Goal: Task Accomplishment & Management: Manage account settings

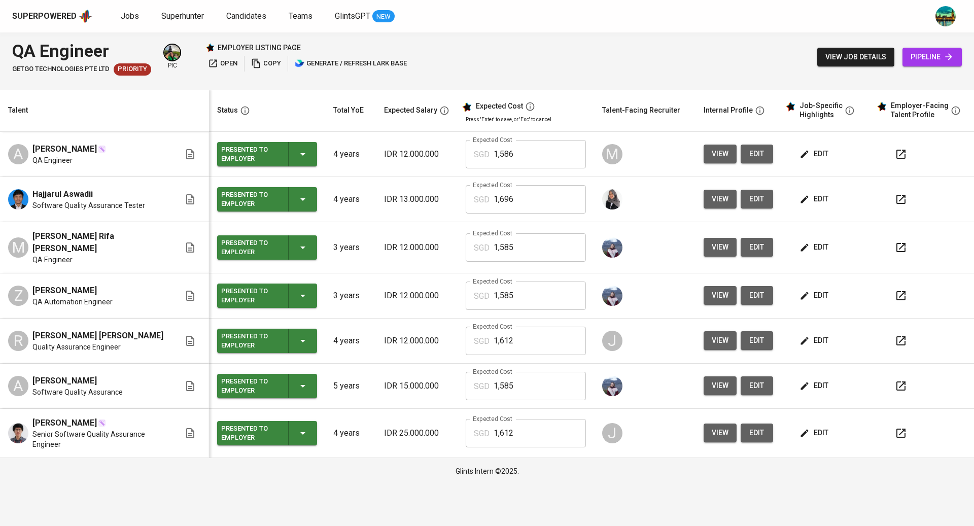
click at [820, 155] on span "edit" at bounding box center [815, 154] width 27 height 13
click at [819, 197] on span "edit" at bounding box center [815, 199] width 27 height 13
click at [817, 244] on span "edit" at bounding box center [815, 247] width 27 height 13
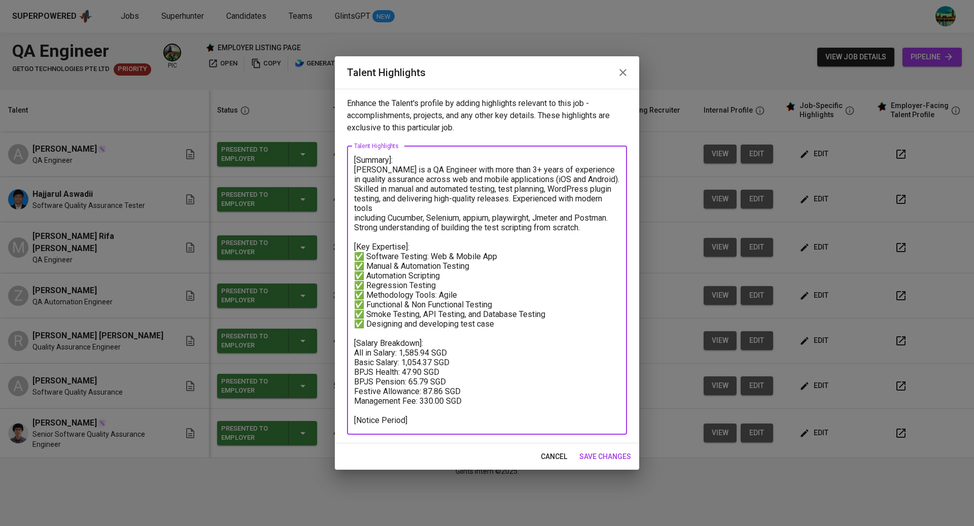
click at [547, 312] on textarea "[Summary]: [PERSON_NAME] is a QA Engineer with more than 3+ years of experience…" at bounding box center [487, 290] width 266 height 270
click at [620, 74] on icon "button" at bounding box center [623, 72] width 12 height 12
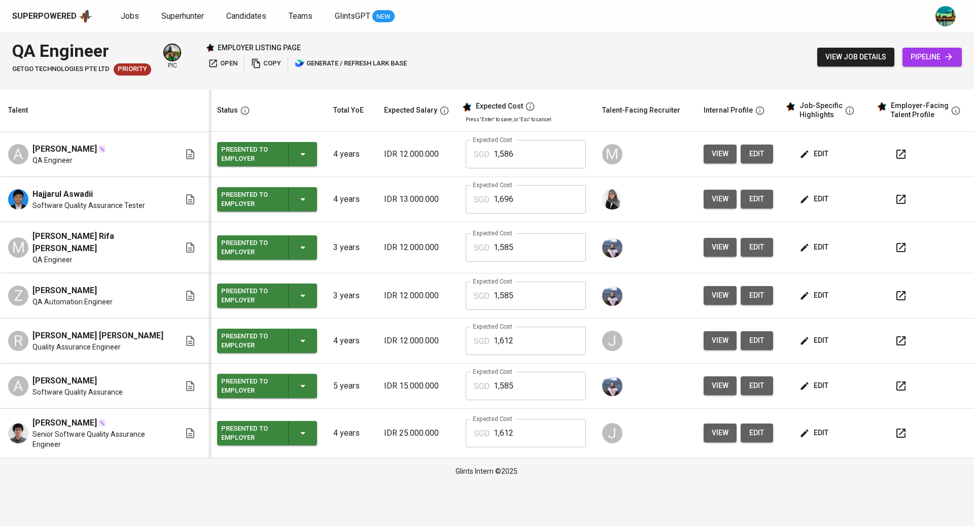
click at [829, 289] on span "edit" at bounding box center [815, 295] width 27 height 13
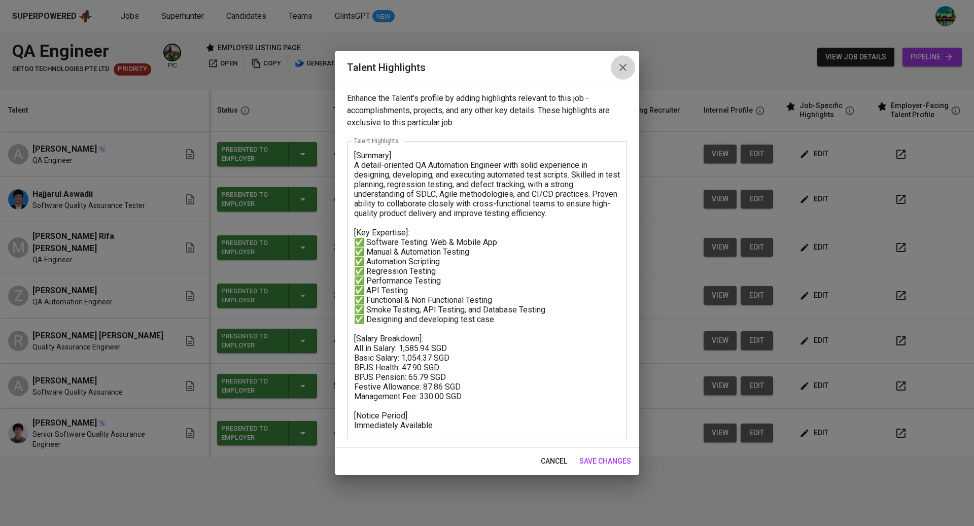
click at [622, 67] on icon "button" at bounding box center [623, 67] width 7 height 7
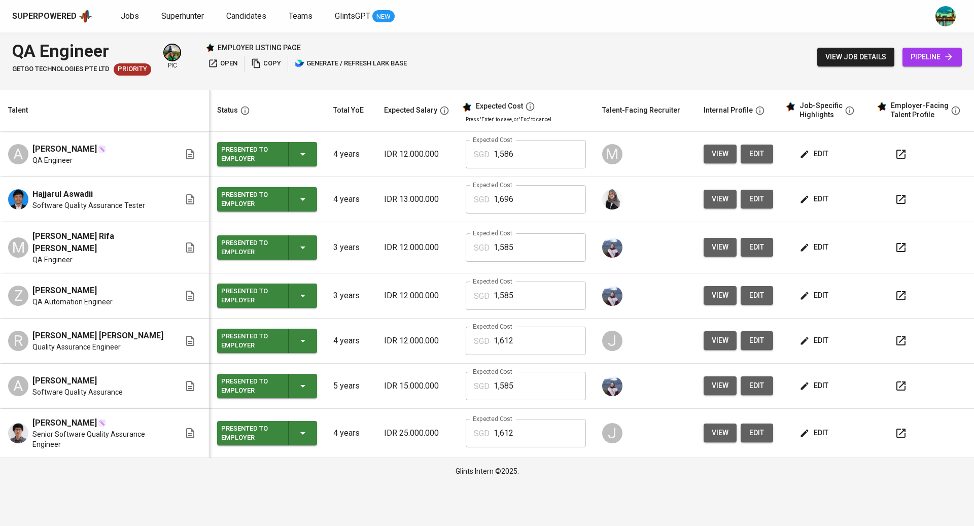
click at [821, 377] on button "edit" at bounding box center [815, 386] width 35 height 19
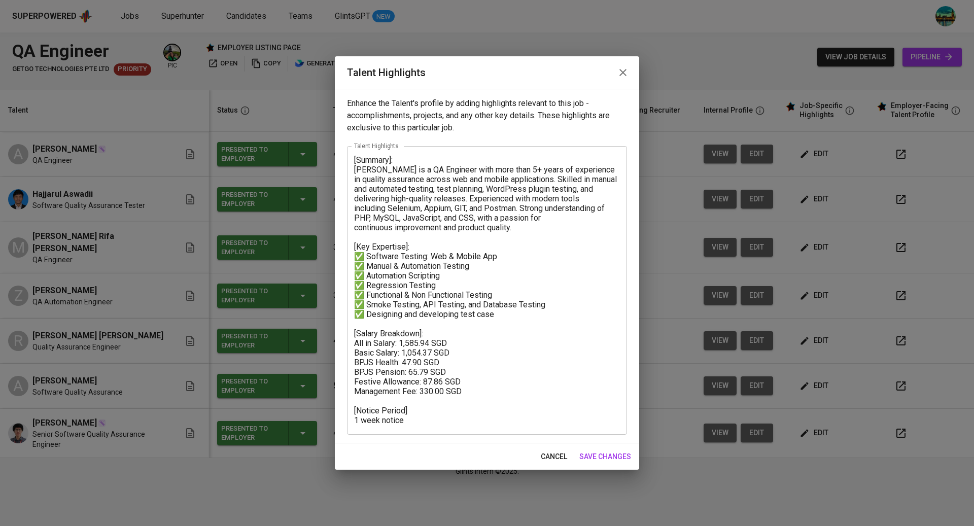
click at [621, 77] on icon "button" at bounding box center [623, 72] width 12 height 12
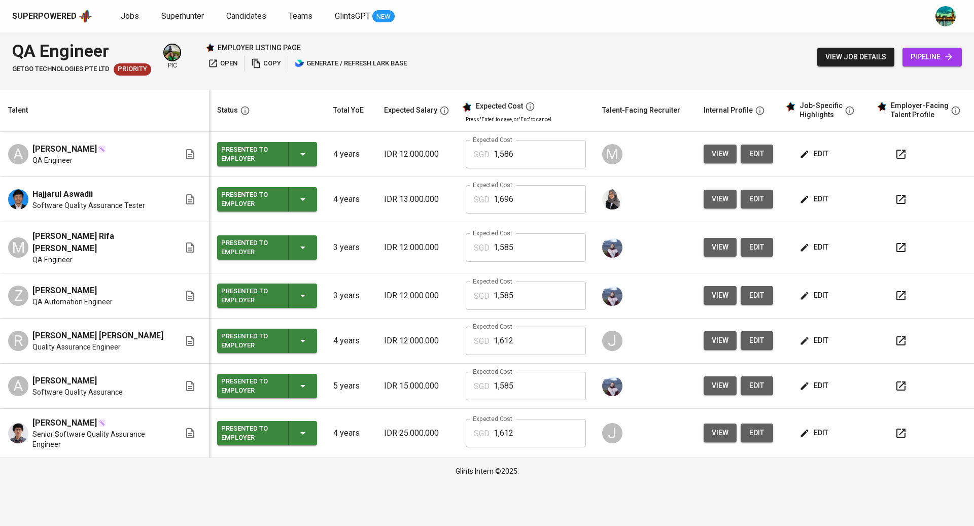
click at [826, 158] on span "edit" at bounding box center [815, 154] width 27 height 13
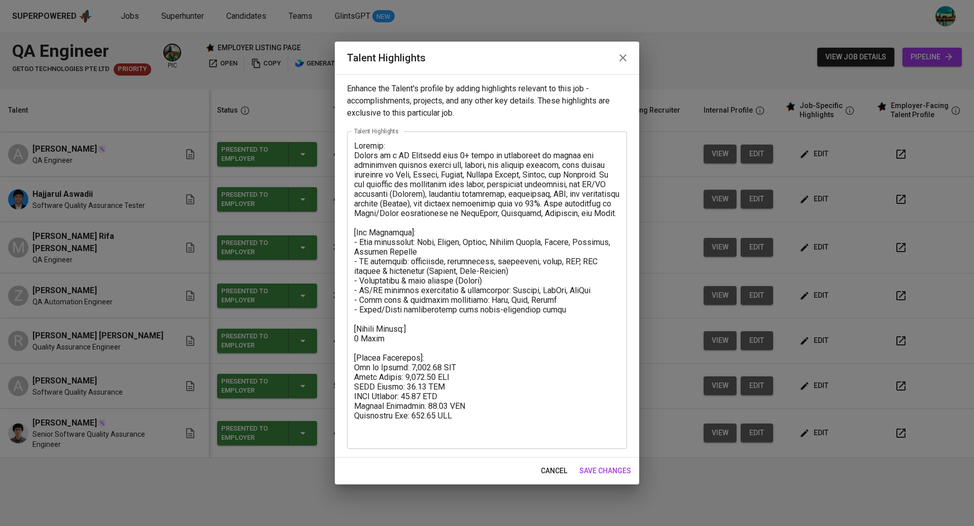
click at [624, 59] on icon "button" at bounding box center [623, 58] width 12 height 12
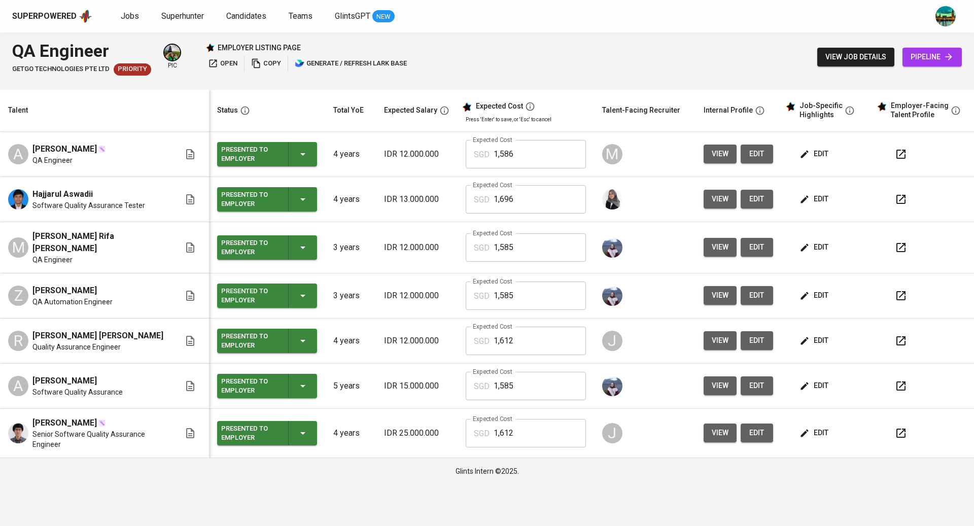
click at [761, 148] on span "edit" at bounding box center [757, 154] width 16 height 13
click at [812, 155] on span "edit" at bounding box center [815, 154] width 27 height 13
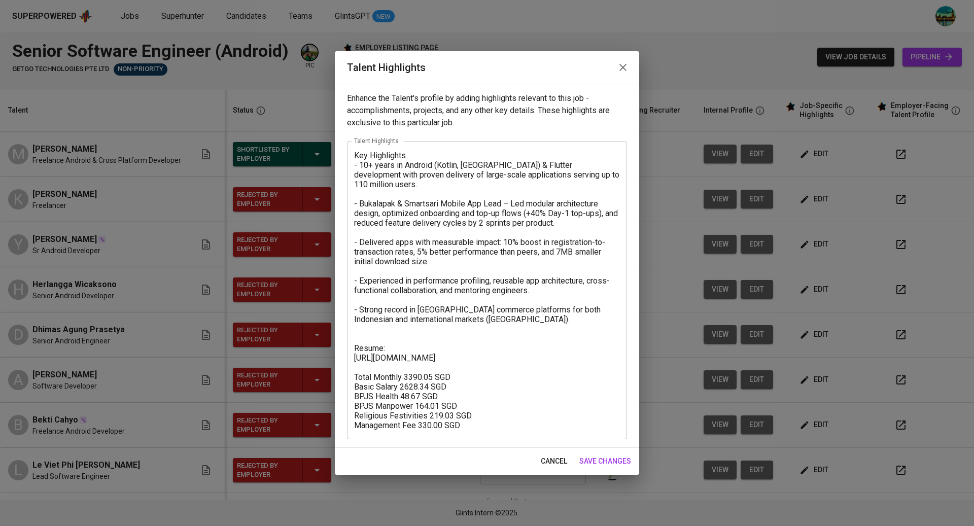
click at [622, 68] on icon "button" at bounding box center [623, 67] width 7 height 7
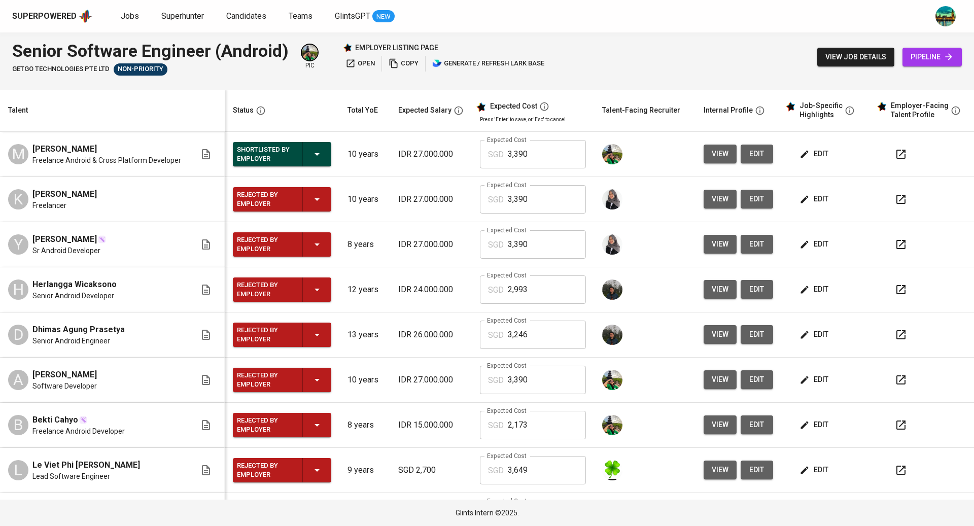
click at [805, 149] on span "edit" at bounding box center [815, 154] width 27 height 13
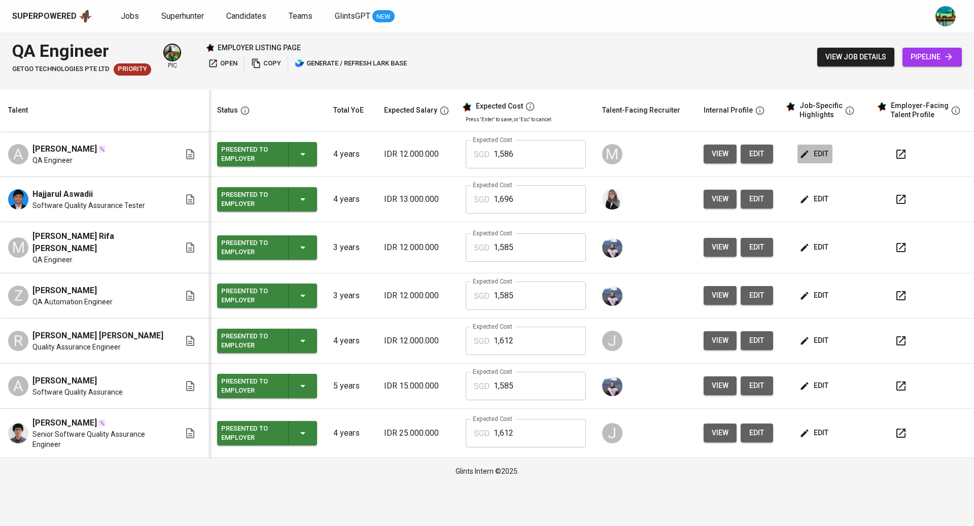
click at [828, 156] on span "edit" at bounding box center [815, 154] width 27 height 13
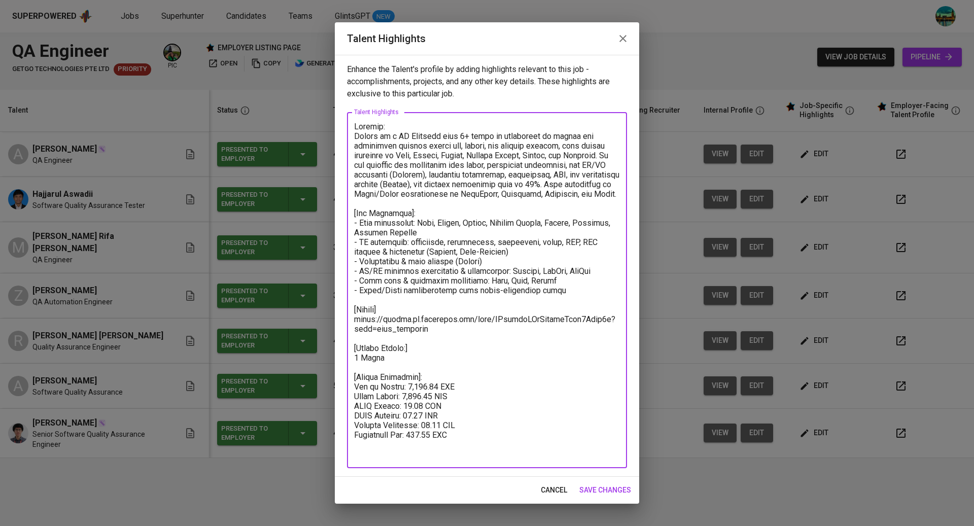
drag, startPoint x: 450, startPoint y: 338, endPoint x: 352, endPoint y: 328, distance: 98.0
click at [352, 328] on div "x Talent Highlights" at bounding box center [487, 290] width 280 height 356
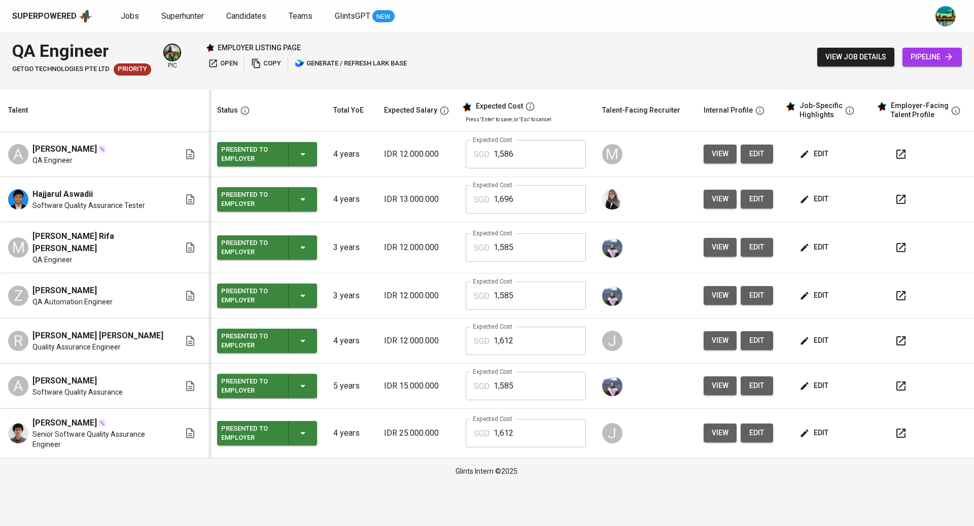
click at [816, 195] on span "edit" at bounding box center [815, 199] width 27 height 13
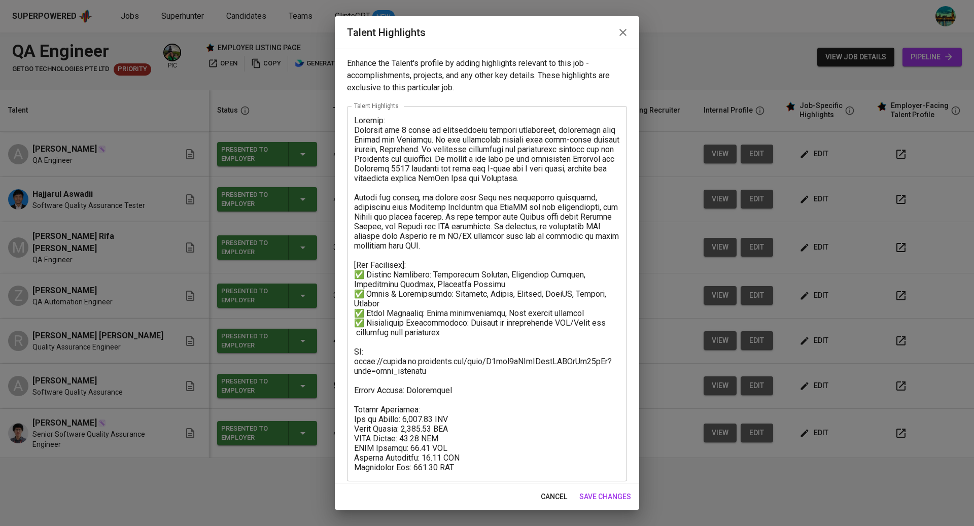
scroll to position [6, 0]
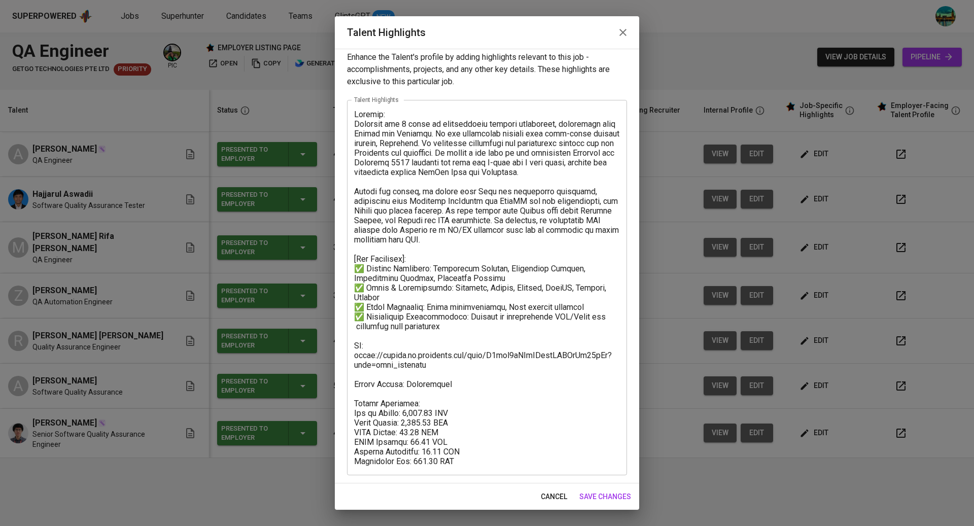
click at [624, 32] on icon "button" at bounding box center [623, 32] width 7 height 7
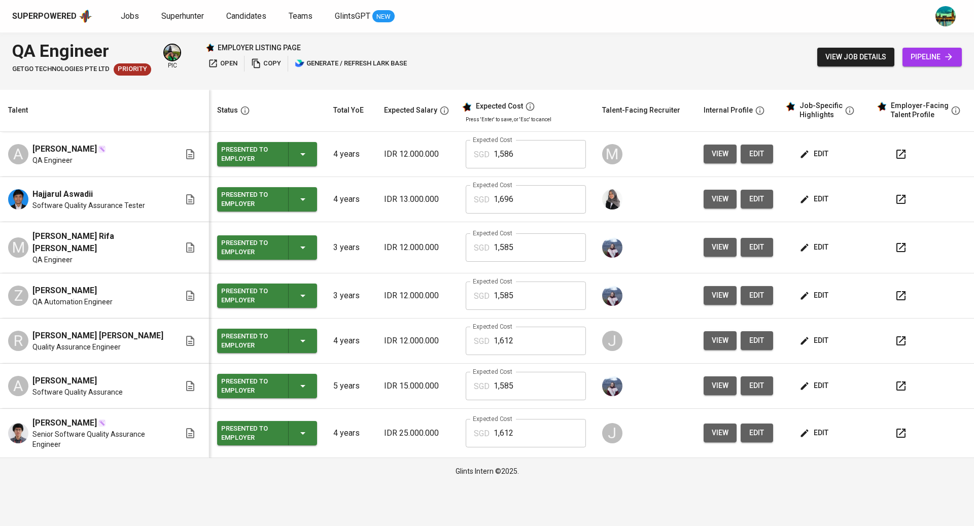
click at [817, 245] on span "edit" at bounding box center [815, 247] width 27 height 13
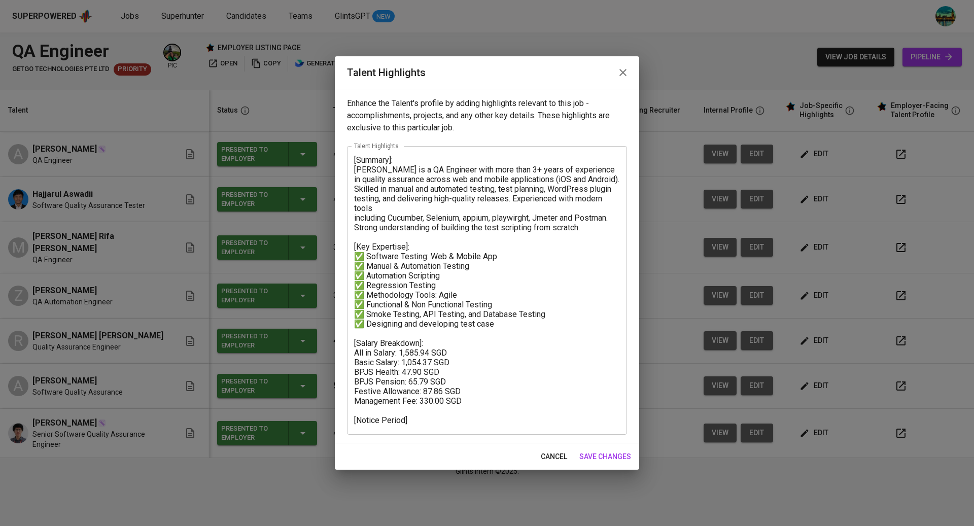
click at [622, 74] on icon "button" at bounding box center [623, 72] width 12 height 12
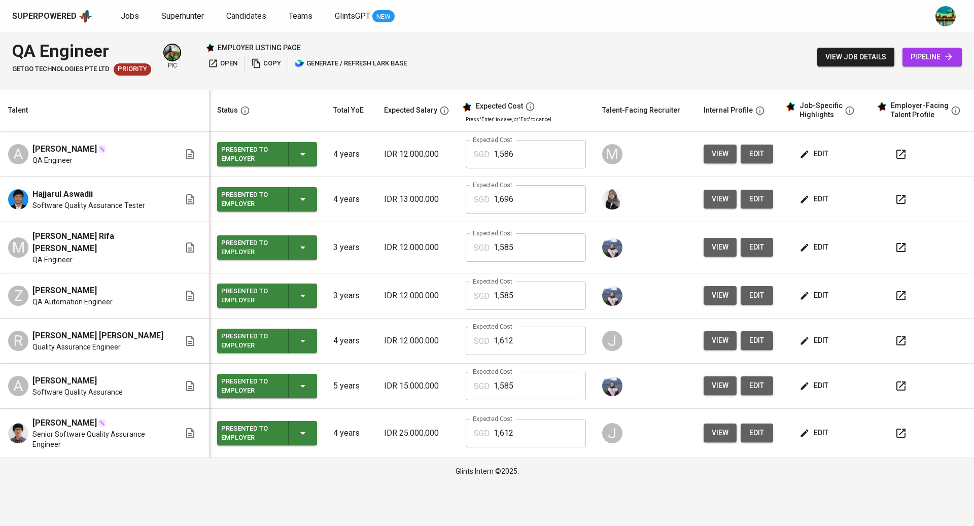
click at [819, 334] on span "edit" at bounding box center [815, 340] width 27 height 13
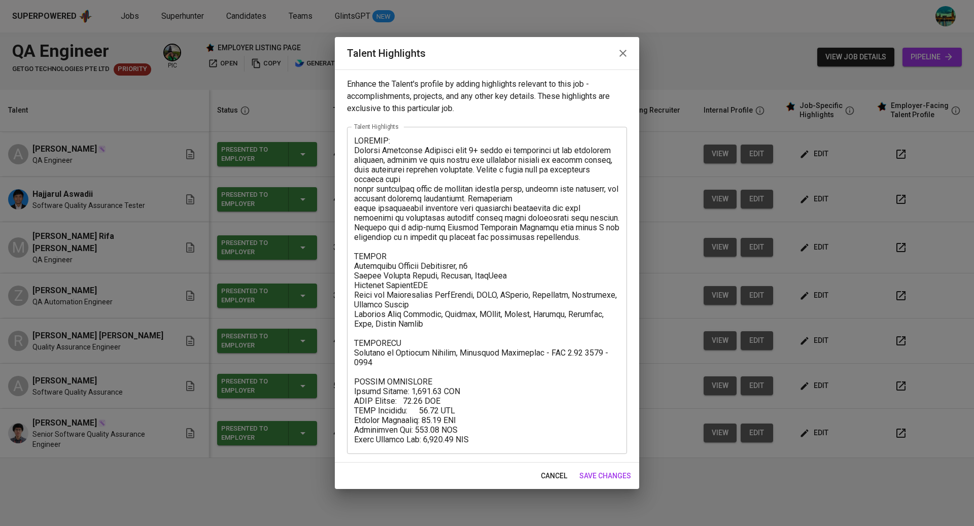
click at [626, 51] on icon "button" at bounding box center [623, 53] width 7 height 7
